Goal: Register for event/course: Register for event/course

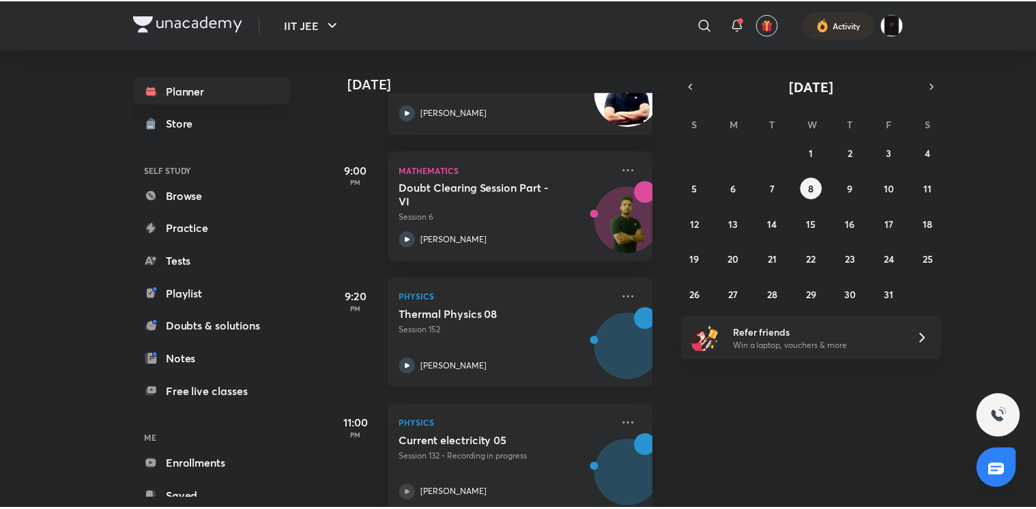
scroll to position [672, 0]
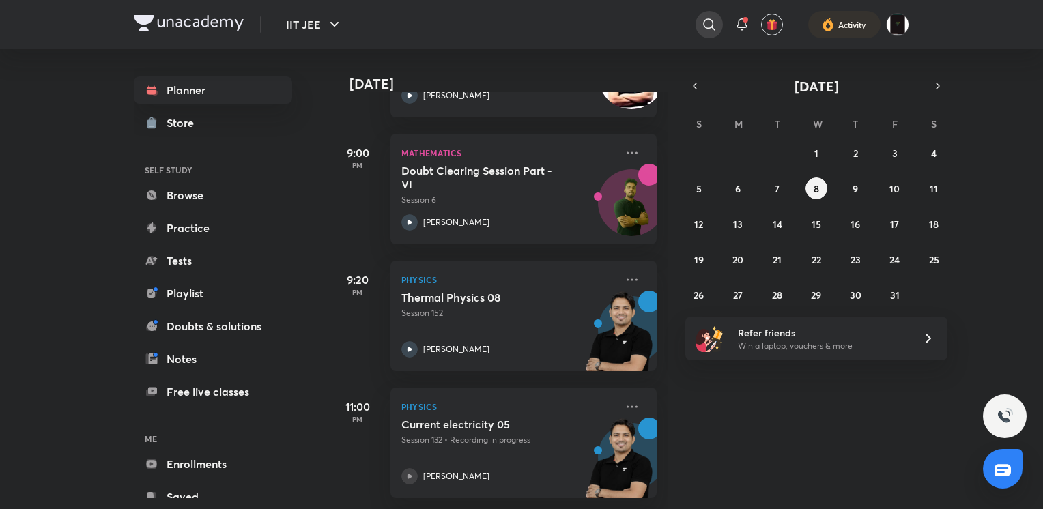
click at [703, 22] on icon at bounding box center [709, 24] width 16 height 16
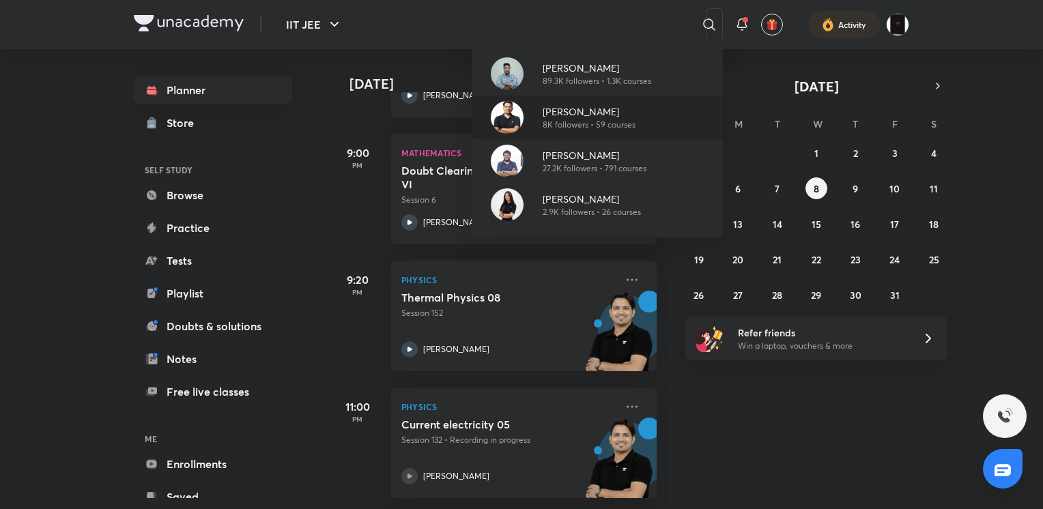
click at [599, 115] on p "[PERSON_NAME]" at bounding box center [589, 111] width 93 height 14
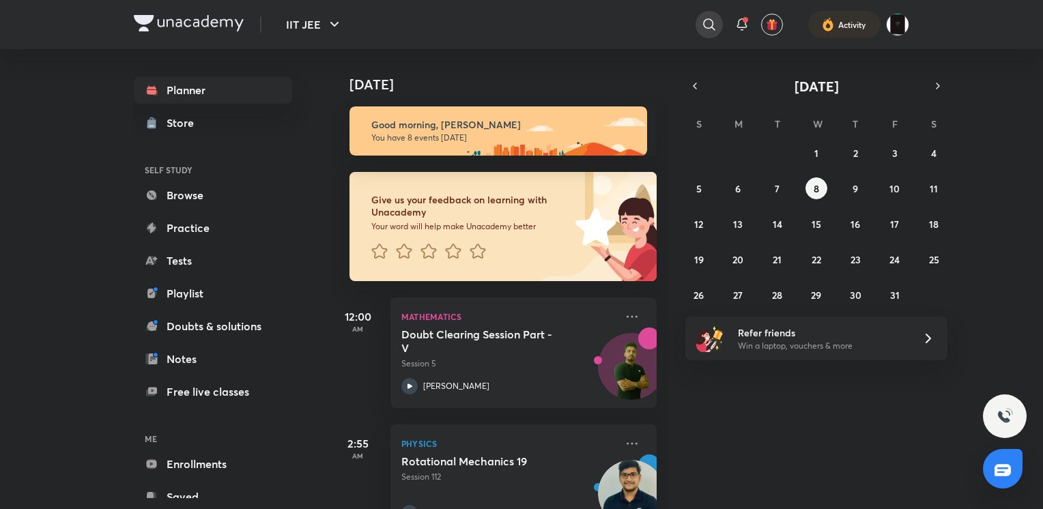
click at [715, 24] on icon at bounding box center [709, 24] width 16 height 16
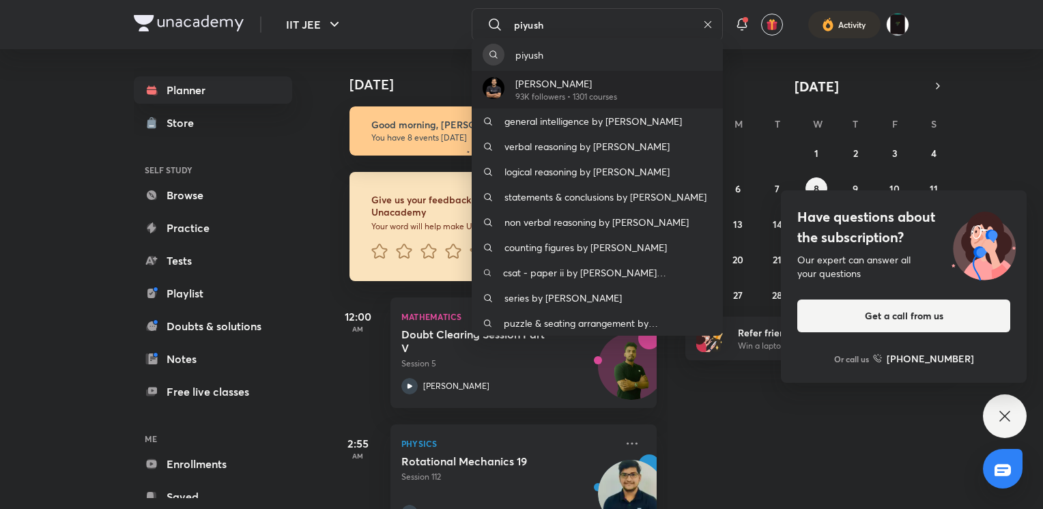
type input "piyush"
click at [530, 95] on p "93K followers • 1301 courses" at bounding box center [566, 97] width 102 height 12
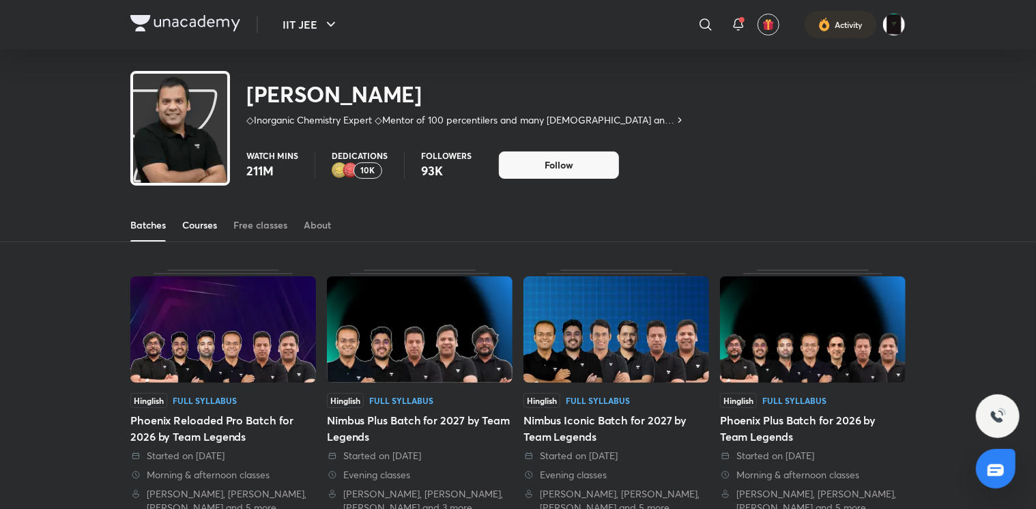
click at [197, 225] on div "Courses" at bounding box center [199, 225] width 35 height 14
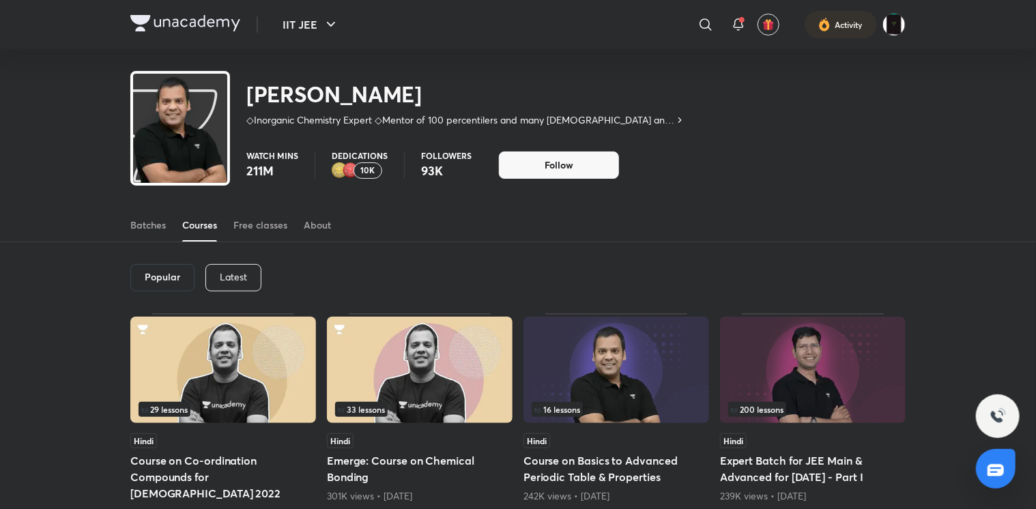
click at [242, 290] on div "Latest" at bounding box center [233, 277] width 56 height 27
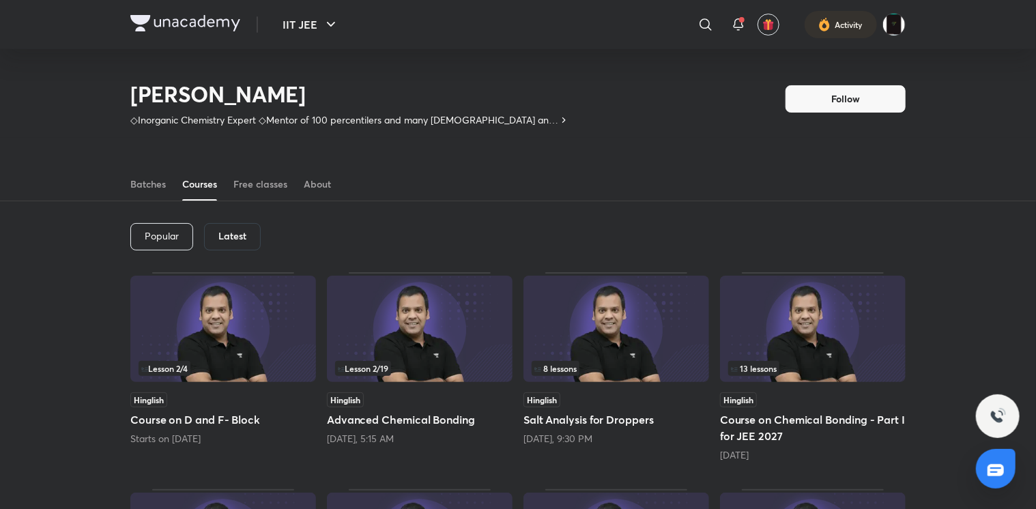
scroll to position [132, 0]
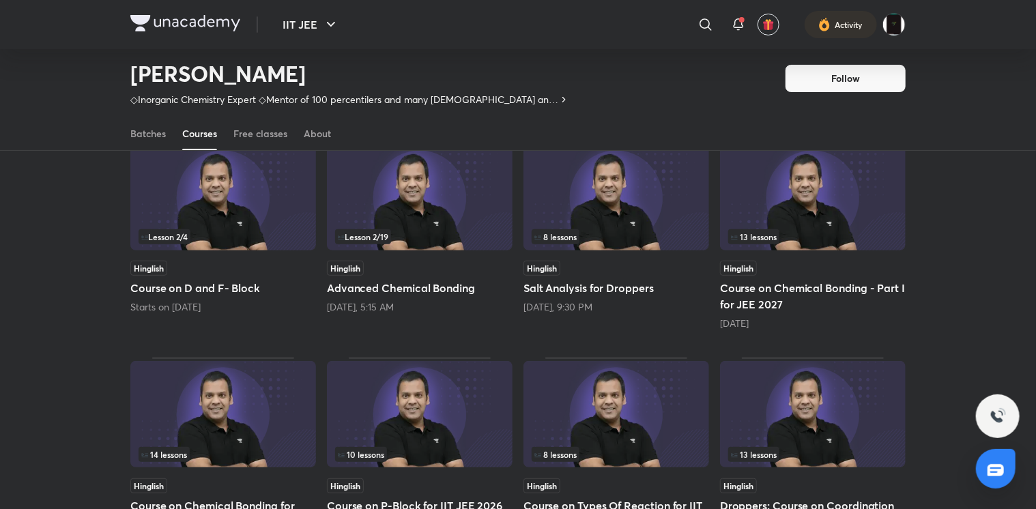
click at [617, 199] on img at bounding box center [617, 197] width 186 height 106
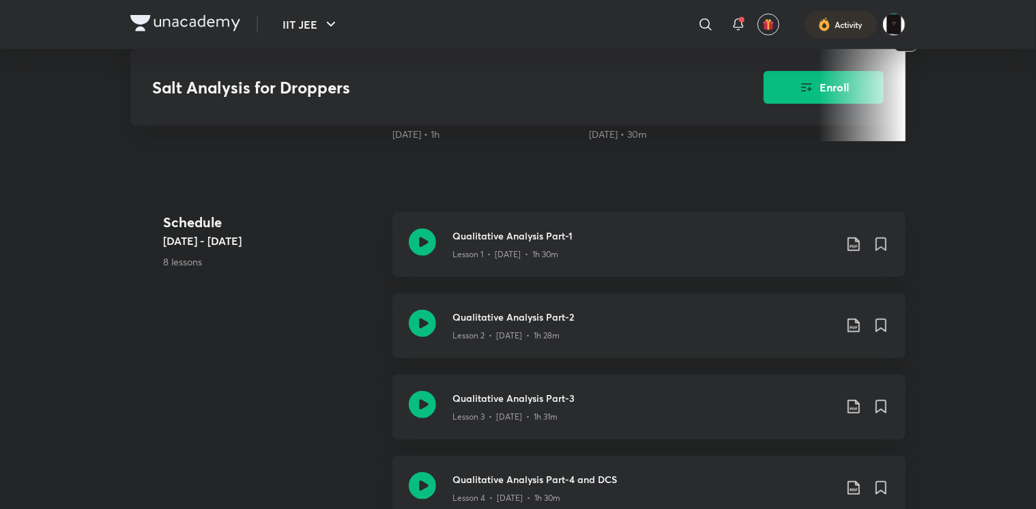
scroll to position [551, 0]
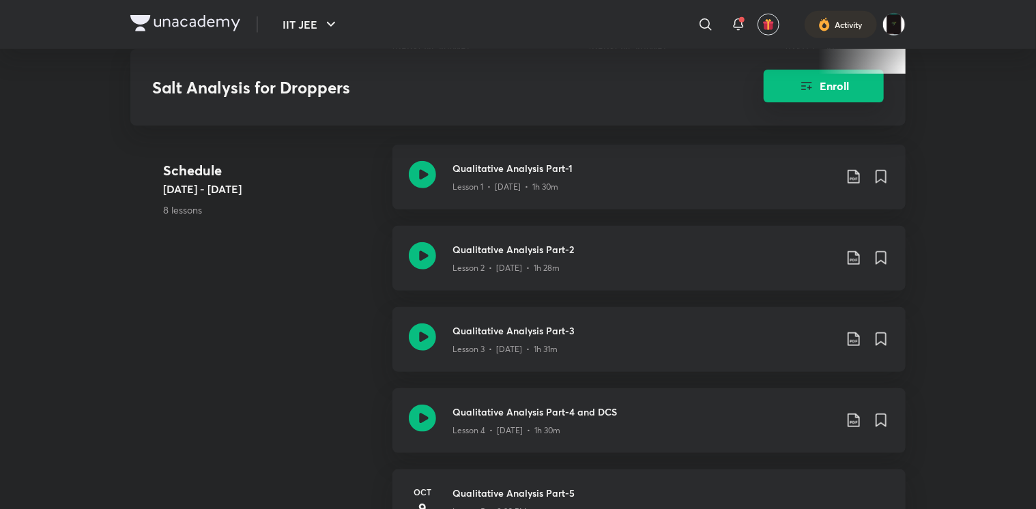
click at [788, 78] on button "Enroll" at bounding box center [824, 86] width 120 height 33
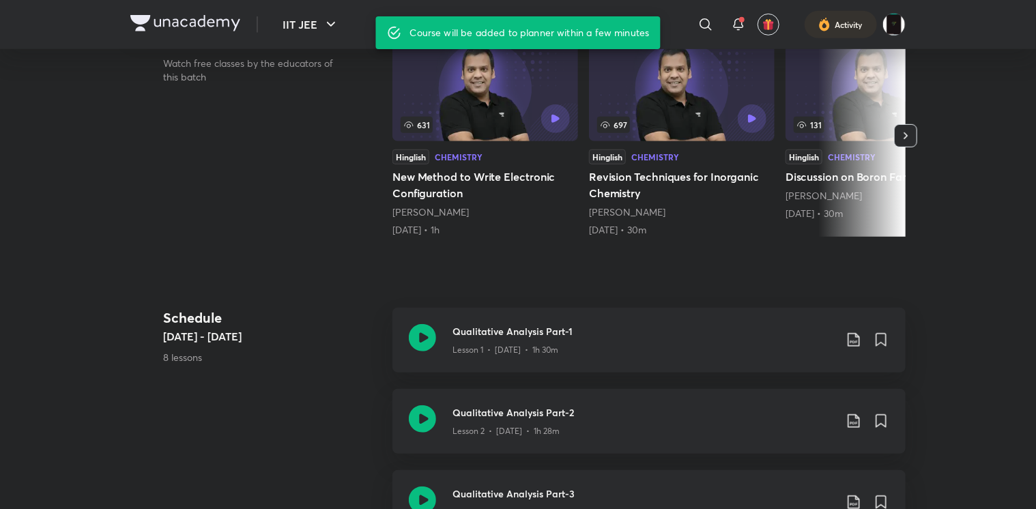
scroll to position [149, 0]
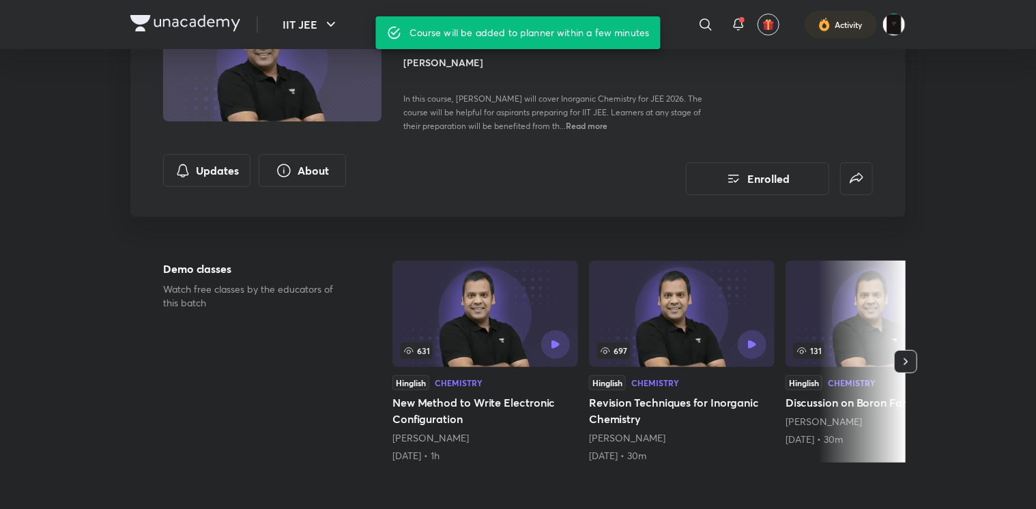
click at [14, 1] on header "IIT JEE ​ Activity" at bounding box center [518, 24] width 1036 height 49
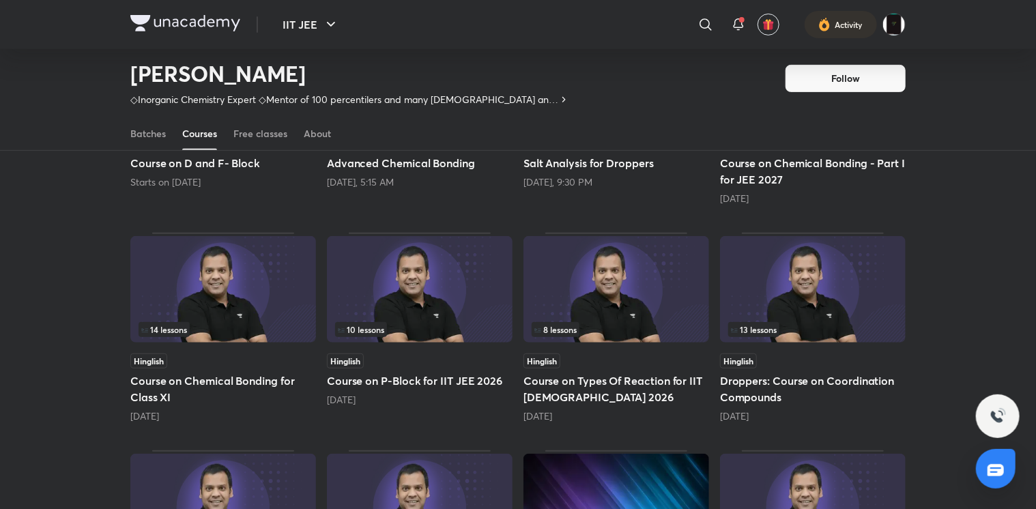
scroll to position [257, 0]
click at [829, 288] on img at bounding box center [813, 288] width 186 height 106
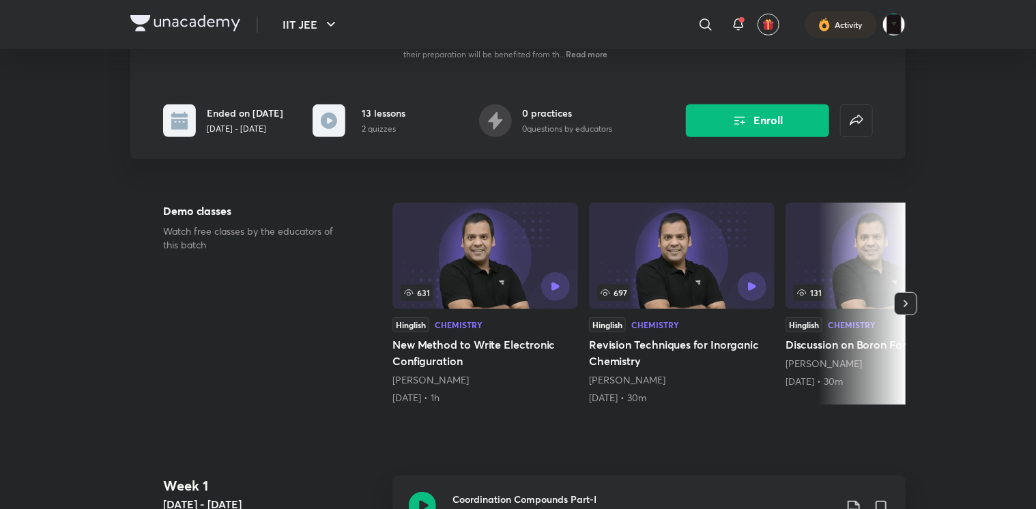
scroll to position [239, 0]
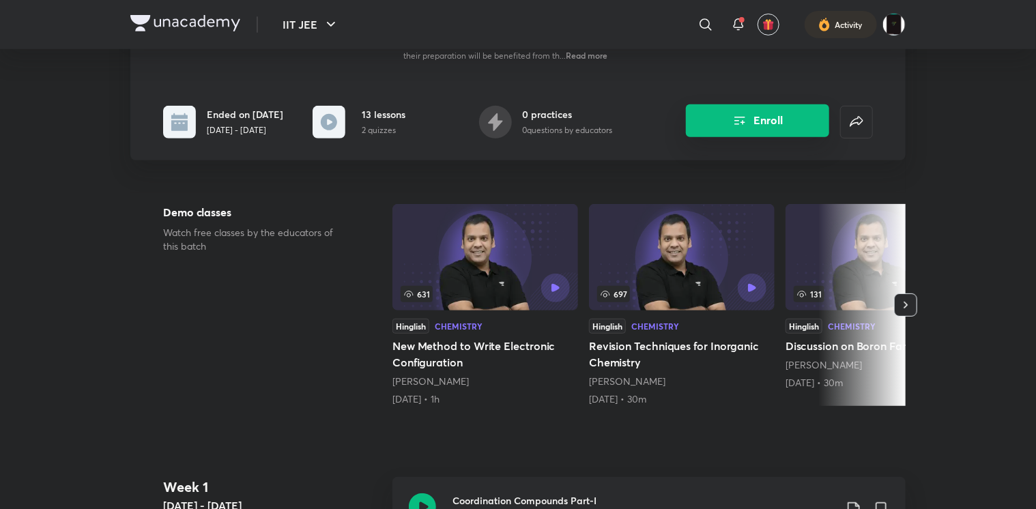
click at [745, 130] on button "Enroll" at bounding box center [757, 120] width 143 height 33
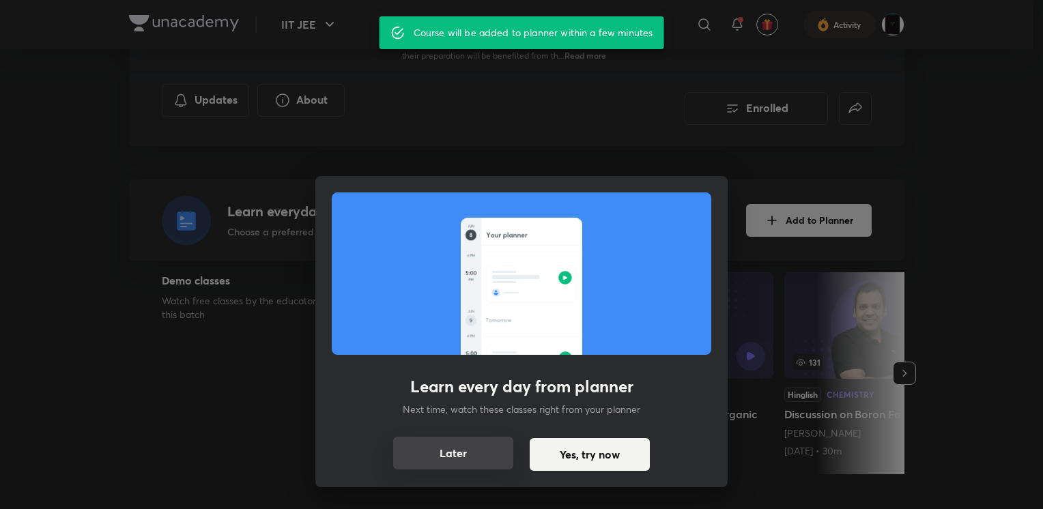
click at [440, 454] on button "Later" at bounding box center [453, 453] width 120 height 33
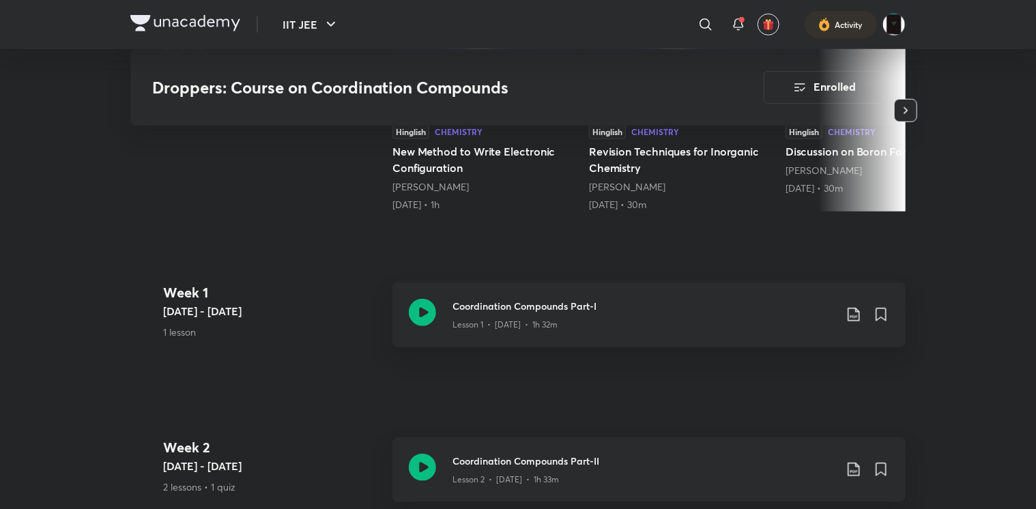
scroll to position [559, 0]
